Goal: Information Seeking & Learning: Learn about a topic

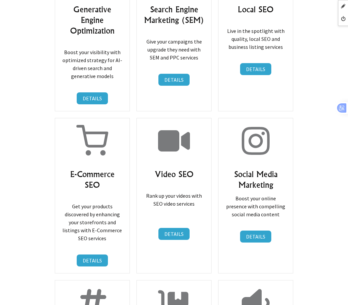
scroll to position [6448, 0]
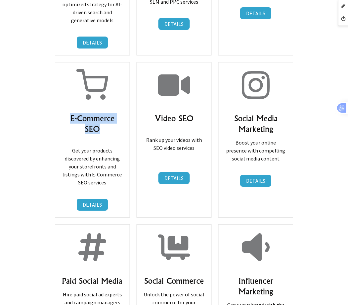
drag, startPoint x: 69, startPoint y: 60, endPoint x: 109, endPoint y: 74, distance: 41.5
click at [109, 113] on h3 "E-Commerce SEO" at bounding box center [92, 123] width 61 height 21
copy h3 "E-Commerce SEO"
click at [91, 199] on link "DETAILS" at bounding box center [92, 205] width 31 height 12
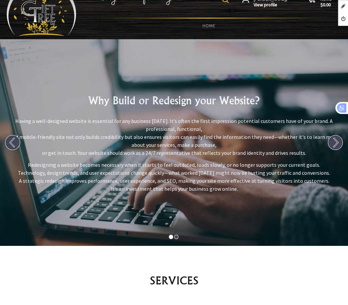
scroll to position [100, 0]
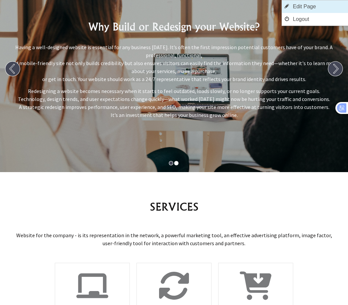
click at [318, 6] on link "Edit Page" at bounding box center [315, 6] width 66 height 13
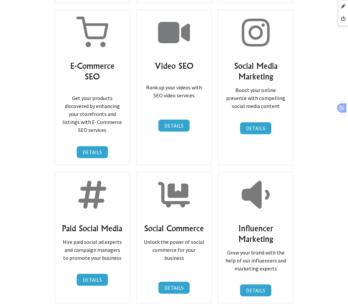
scroll to position [6427, 0]
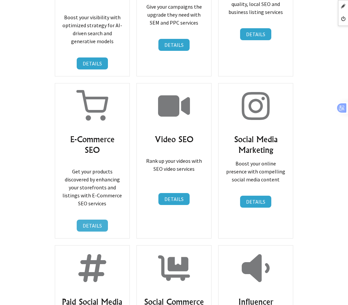
click at [92, 219] on link "DETAILS" at bounding box center [92, 225] width 31 height 12
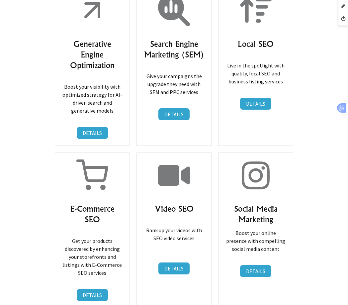
scroll to position [6360, 0]
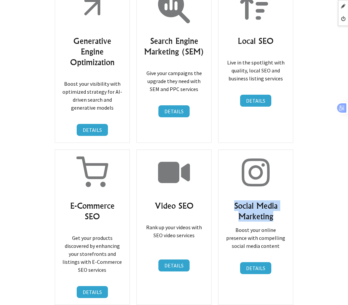
drag, startPoint x: 234, startPoint y: 146, endPoint x: 285, endPoint y: 157, distance: 51.6
click at [285, 200] on h3 "Social Media Marketing" at bounding box center [255, 210] width 61 height 21
click at [261, 262] on link "DETAILS" at bounding box center [255, 268] width 31 height 12
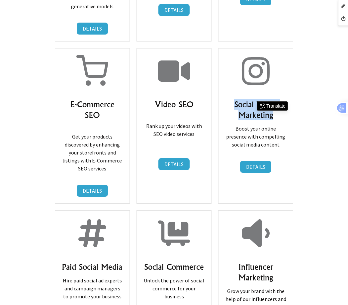
scroll to position [6460, 0]
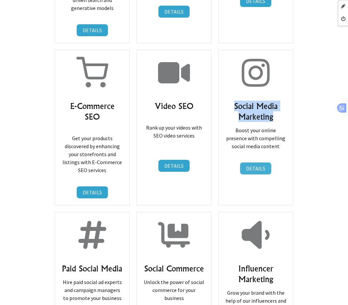
click at [248, 162] on link "DETAILS" at bounding box center [255, 168] width 31 height 12
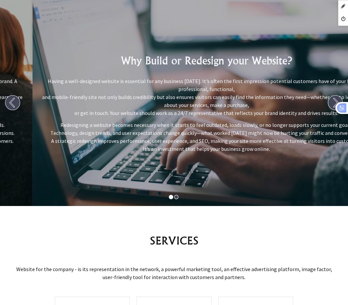
scroll to position [100, 0]
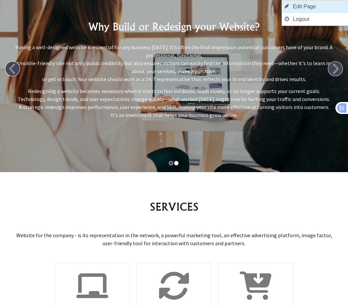
click at [320, 5] on link "Edit Page" at bounding box center [315, 6] width 66 height 13
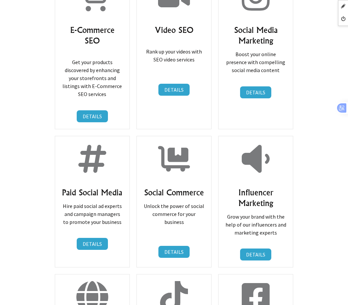
scroll to position [6469, 0]
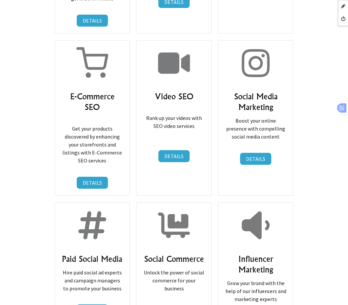
click at [92, 304] on link "DETAILS" at bounding box center [92, 310] width 31 height 12
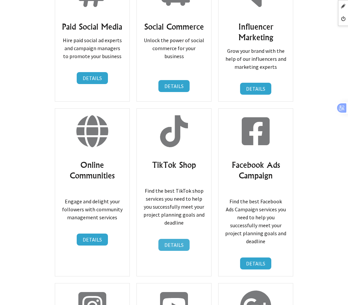
scroll to position [6702, 0]
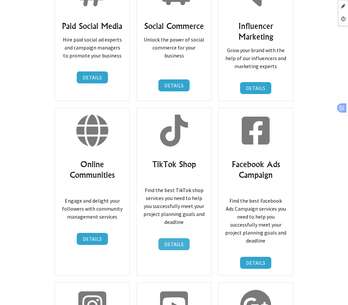
click at [168, 238] on link "DETAILS" at bounding box center [173, 244] width 31 height 12
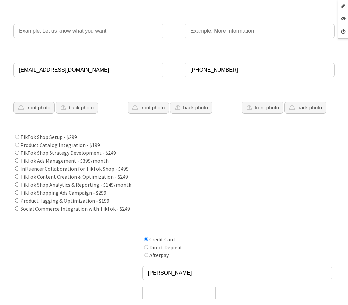
scroll to position [199, 0]
